Goal: Find specific page/section: Find specific page/section

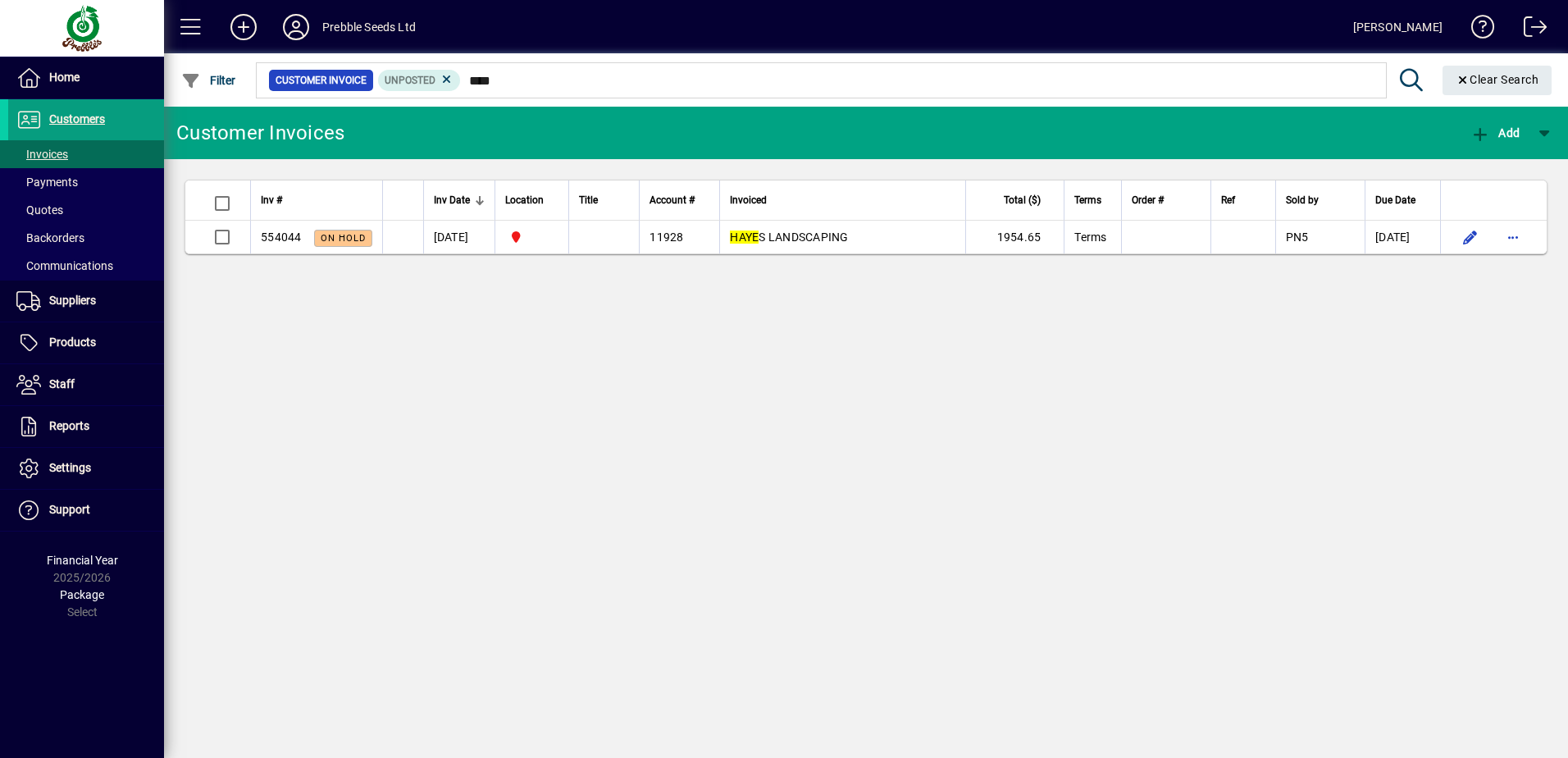
click at [258, 445] on div "Customer Invoices Add Inv # Inv Date Location Title Account # Invoiced Total ($…" at bounding box center [867, 432] width 1404 height 652
click at [55, 154] on span "Invoices" at bounding box center [42, 155] width 52 height 13
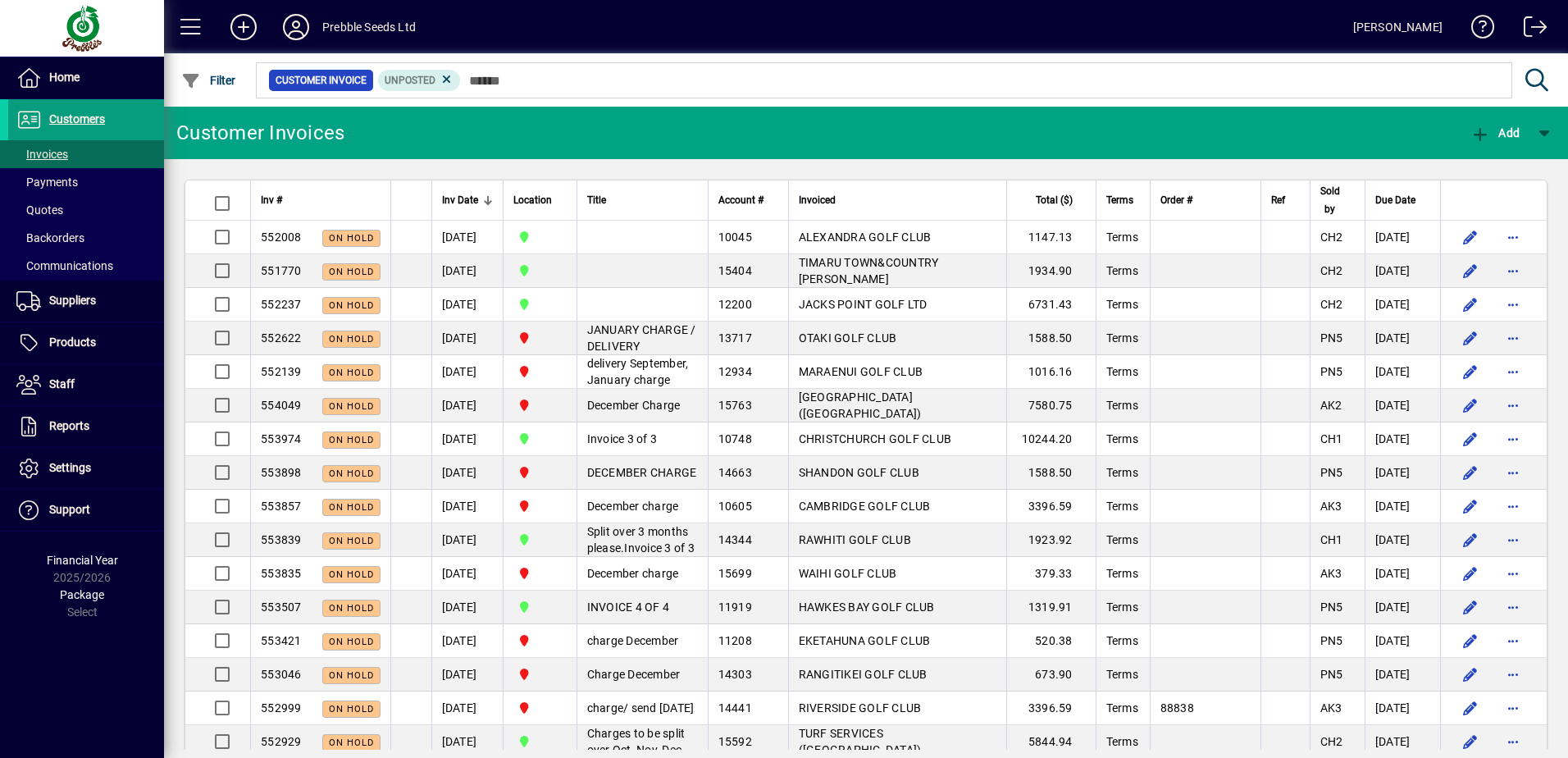
click at [290, 32] on icon at bounding box center [296, 26] width 33 height 26
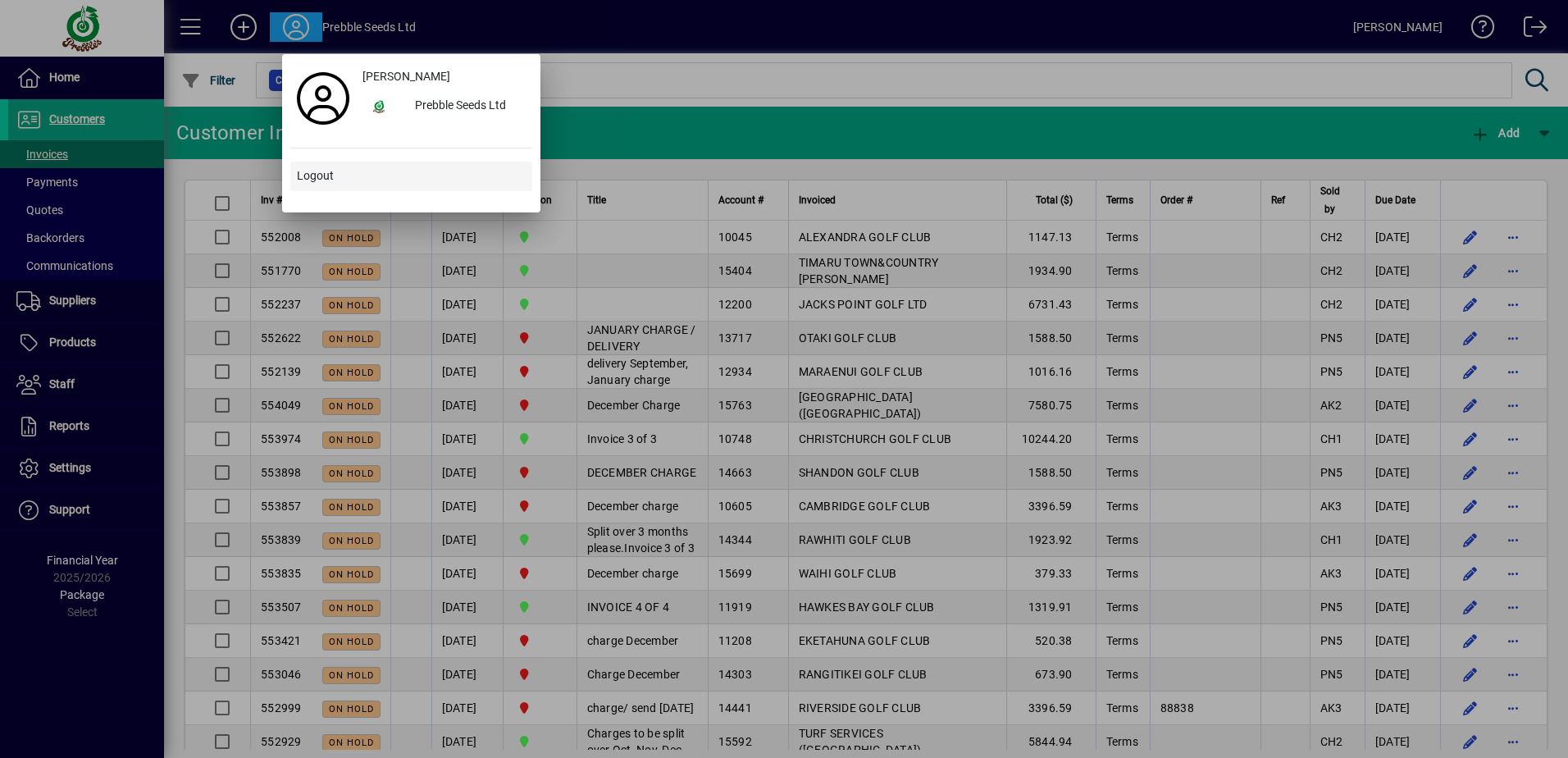
click at [305, 175] on span "Logout" at bounding box center [315, 175] width 37 height 17
